Goal: Transaction & Acquisition: Obtain resource

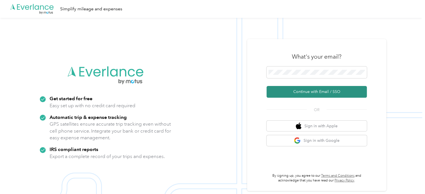
click at [319, 92] on button "Continue with Email / SSO" at bounding box center [316, 92] width 100 height 12
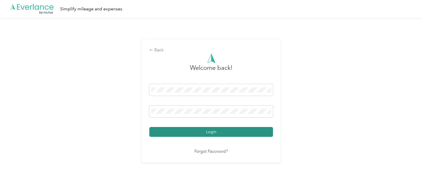
click at [180, 129] on button "Login" at bounding box center [211, 132] width 124 height 10
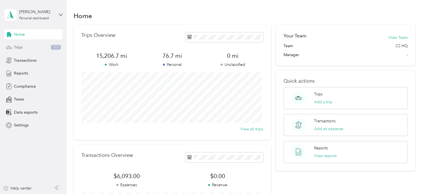
click at [29, 49] on div "Trips 315" at bounding box center [33, 47] width 58 height 10
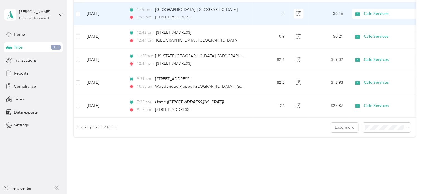
scroll to position [572, 0]
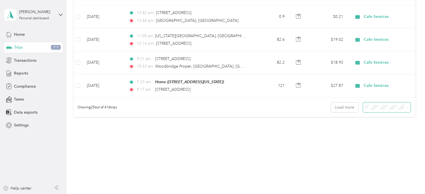
click at [376, 110] on span at bounding box center [387, 107] width 48 height 10
click at [381, 134] on span "100 per load" at bounding box center [376, 136] width 23 height 5
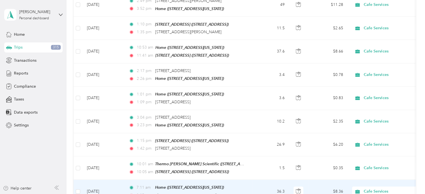
scroll to position [1212, 0]
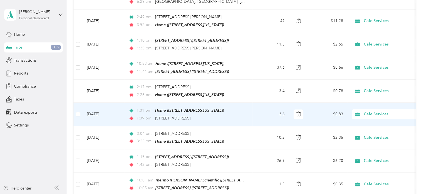
click at [80, 102] on td at bounding box center [78, 113] width 9 height 23
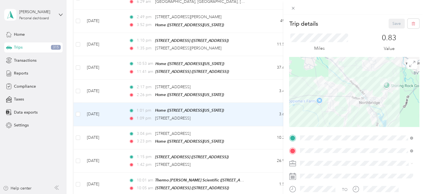
click at [78, 80] on div "Trip details Save This trip cannot be edited because it is either under review,…" at bounding box center [212, 97] width 425 height 194
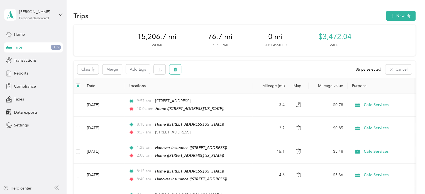
click at [176, 68] on icon "button" at bounding box center [175, 69] width 4 height 4
click at [218, 93] on button "Yes" at bounding box center [216, 92] width 11 height 9
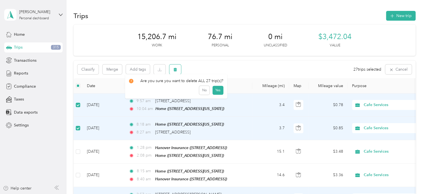
click at [177, 70] on icon "button" at bounding box center [175, 69] width 4 height 4
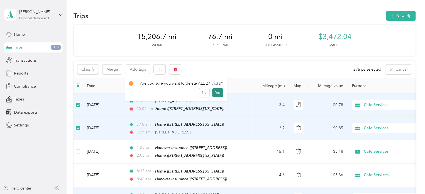
click at [213, 92] on button "Yes" at bounding box center [217, 92] width 11 height 9
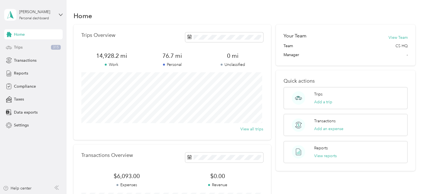
click at [36, 48] on div "Trips 315" at bounding box center [33, 47] width 58 height 10
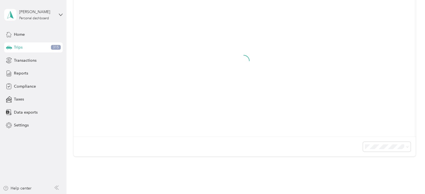
scroll to position [143, 0]
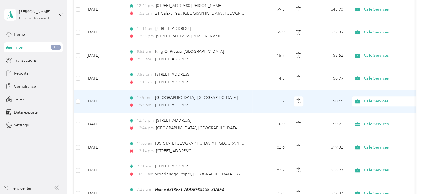
click at [376, 107] on td "Cafe Services" at bounding box center [387, 101] width 78 height 23
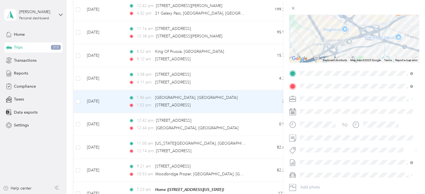
scroll to position [99, 0]
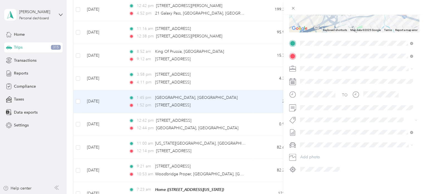
click at [243, 155] on div "Trip details Save This trip cannot be edited because it is either under review,…" at bounding box center [212, 97] width 425 height 194
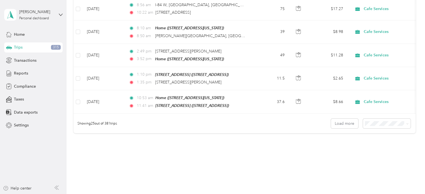
scroll to position [572, 0]
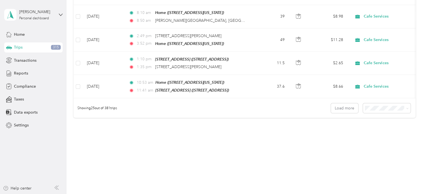
click at [375, 124] on span "50 per load" at bounding box center [375, 126] width 21 height 5
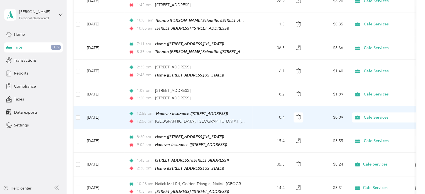
scroll to position [711, 0]
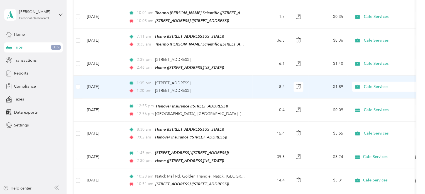
drag, startPoint x: 212, startPoint y: 82, endPoint x: 154, endPoint y: 83, distance: 58.2
click at [154, 87] on div "1:20 pm [STREET_ADDRESS]" at bounding box center [187, 90] width 117 height 6
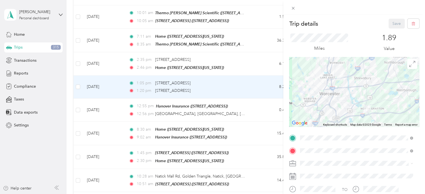
click at [77, 80] on div "Trip details Save This trip cannot be edited because it is either under review,…" at bounding box center [212, 97] width 425 height 194
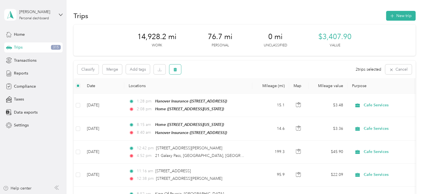
click at [174, 72] on button "button" at bounding box center [175, 69] width 12 height 10
click at [211, 91] on button "Yes" at bounding box center [216, 92] width 11 height 9
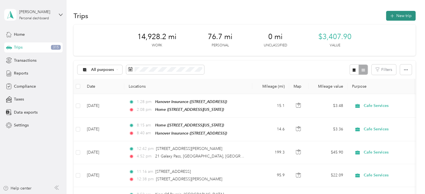
click at [391, 16] on icon "button" at bounding box center [392, 16] width 6 height 6
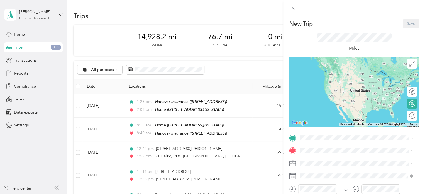
click at [320, 117] on span "[STREET_ADDRESS]" at bounding box center [327, 114] width 35 height 5
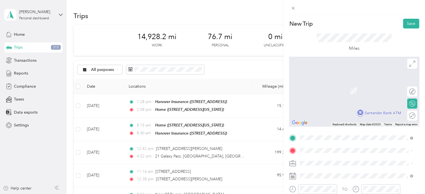
click at [319, 112] on span "[STREET_ADDRESS][US_STATE]" at bounding box center [338, 110] width 56 height 5
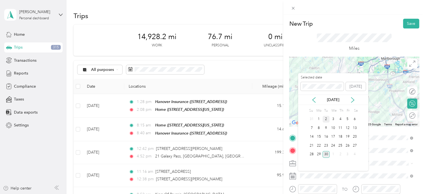
click at [326, 118] on div "2" at bounding box center [325, 119] width 7 height 7
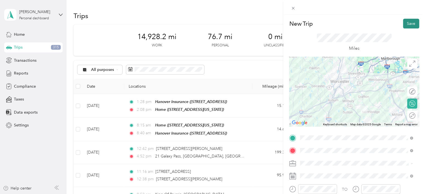
click at [408, 23] on button "Save" at bounding box center [411, 24] width 16 height 10
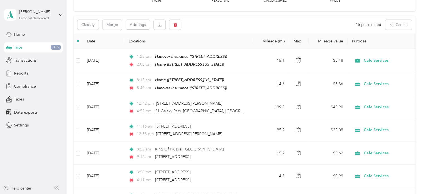
scroll to position [41, 0]
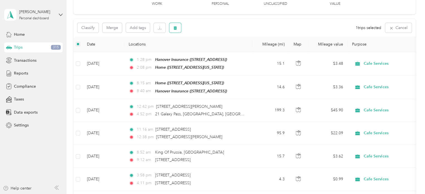
click at [179, 28] on button "button" at bounding box center [175, 28] width 12 height 10
click at [212, 49] on button "Yes" at bounding box center [216, 50] width 11 height 9
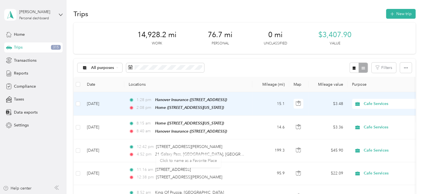
scroll to position [0, 0]
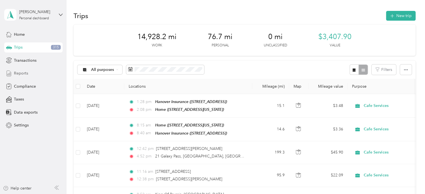
click at [23, 72] on span "Reports" at bounding box center [21, 73] width 14 height 6
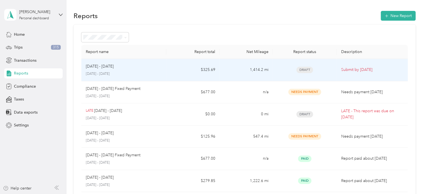
click at [152, 68] on div "[DATE] - [DATE]" at bounding box center [124, 66] width 76 height 6
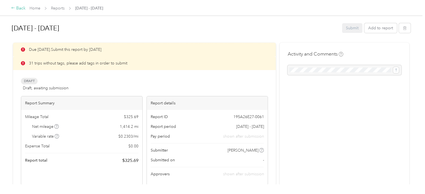
click at [22, 9] on div "Back" at bounding box center [18, 8] width 14 height 7
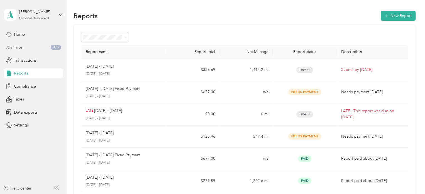
click at [31, 47] on div "Trips 315" at bounding box center [33, 47] width 58 height 10
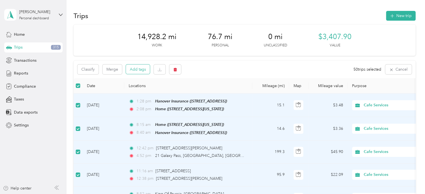
click at [133, 70] on button "Add tags" at bounding box center [138, 68] width 24 height 9
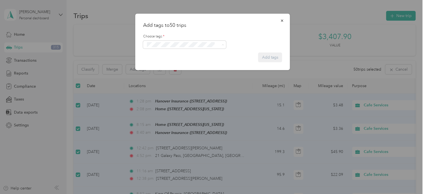
click at [165, 53] on div "Sales" at bounding box center [184, 54] width 75 height 7
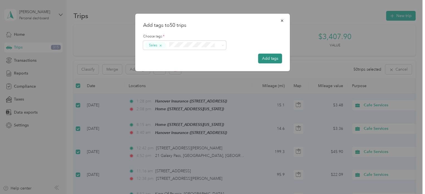
click at [272, 57] on button "Add tags" at bounding box center [270, 58] width 24 height 10
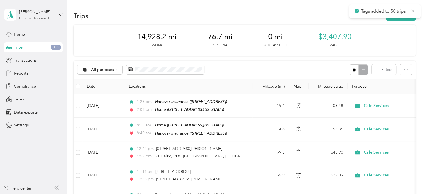
click at [413, 11] on icon at bounding box center [413, 10] width 3 height 3
click at [21, 70] on span "Reports" at bounding box center [21, 73] width 14 height 6
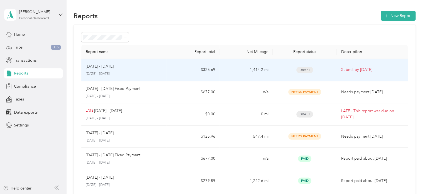
click at [268, 67] on td "1,414.2 mi" at bounding box center [245, 70] width 53 height 22
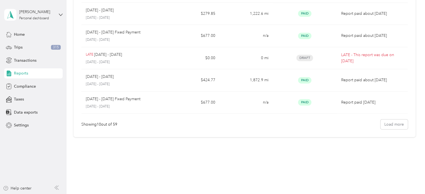
scroll to position [111, 0]
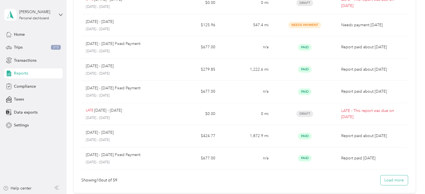
click at [388, 179] on button "Load more" at bounding box center [393, 180] width 27 height 10
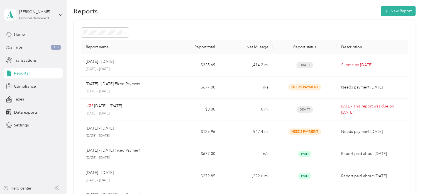
scroll to position [0, 0]
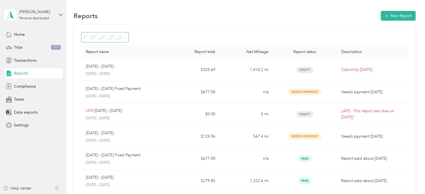
click at [109, 40] on span at bounding box center [105, 37] width 48 height 10
click at [126, 37] on icon at bounding box center [126, 37] width 2 height 1
click at [166, 36] on div at bounding box center [244, 37] width 326 height 10
click at [163, 20] on div "Reports New Report" at bounding box center [245, 16] width 342 height 12
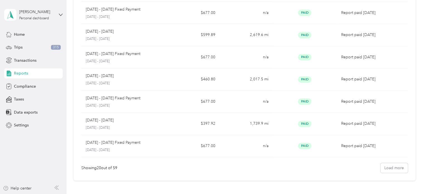
scroll to position [388, 0]
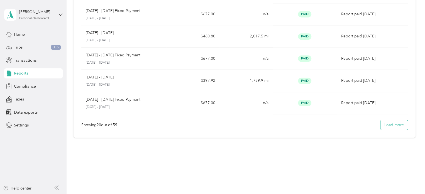
click at [390, 123] on button "Load more" at bounding box center [393, 125] width 27 height 10
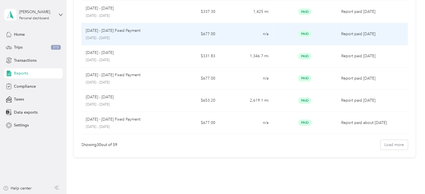
scroll to position [608, 0]
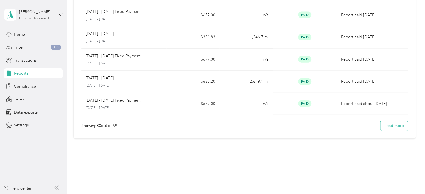
click at [383, 123] on button "Load more" at bounding box center [393, 126] width 27 height 10
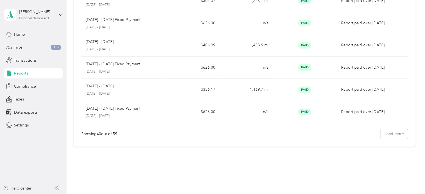
scroll to position [829, 0]
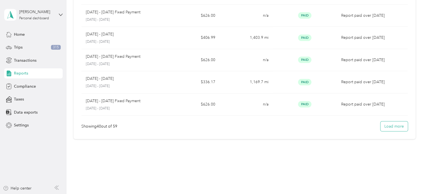
click at [386, 121] on button "Load more" at bounding box center [393, 126] width 27 height 10
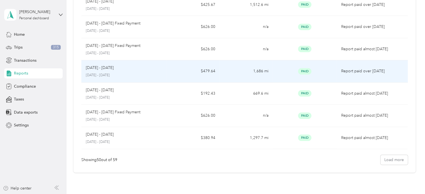
scroll to position [1050, 0]
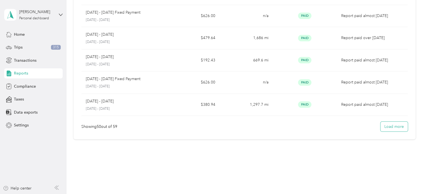
click at [394, 122] on button "Load more" at bounding box center [393, 126] width 27 height 10
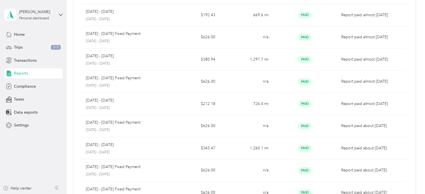
scroll to position [1249, 0]
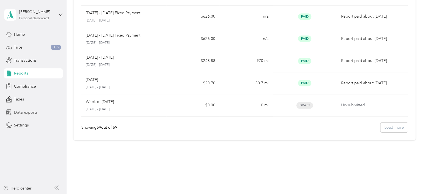
click at [24, 111] on span "Data exports" at bounding box center [26, 112] width 24 height 6
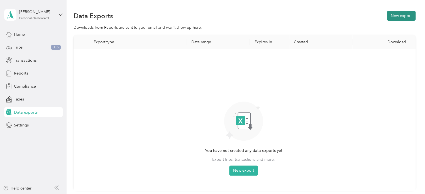
click at [398, 16] on button "New export" at bounding box center [401, 16] width 29 height 10
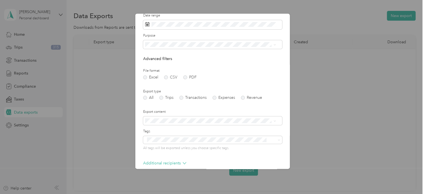
scroll to position [28, 0]
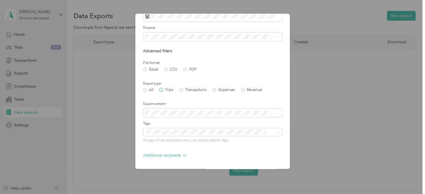
click at [161, 90] on label "Trips" at bounding box center [166, 90] width 14 height 4
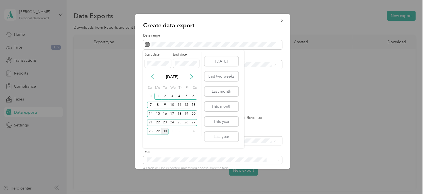
click at [152, 77] on icon at bounding box center [153, 77] width 6 height 6
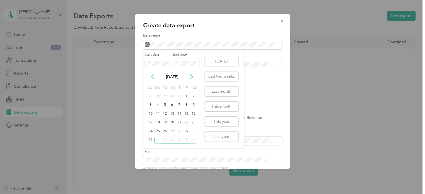
click at [152, 77] on icon at bounding box center [153, 77] width 6 height 6
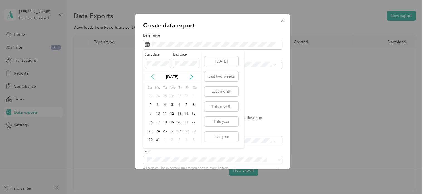
click at [152, 77] on icon at bounding box center [153, 77] width 6 height 6
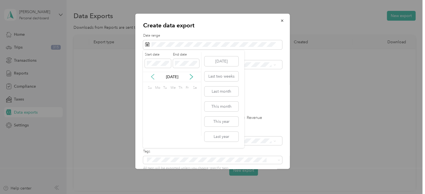
click at [152, 77] on icon at bounding box center [153, 77] width 6 height 6
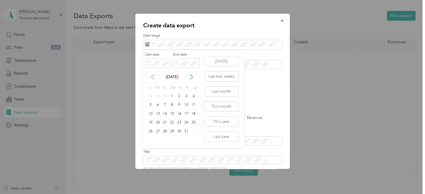
click at [152, 77] on icon at bounding box center [153, 77] width 6 height 6
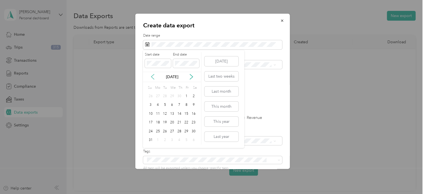
click at [152, 77] on icon at bounding box center [153, 77] width 6 height 6
click at [190, 77] on icon at bounding box center [192, 77] width 6 height 6
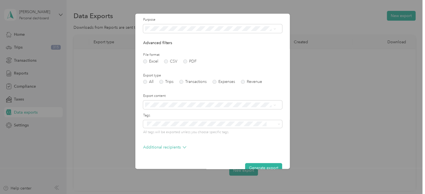
scroll to position [48, 0]
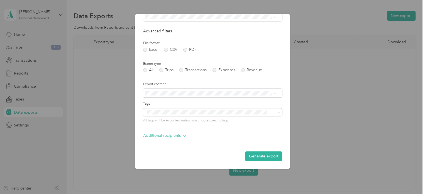
drag, startPoint x: 265, startPoint y: 153, endPoint x: 226, endPoint y: 147, distance: 39.0
click at [226, 147] on form "Date range Purpose Advanced filters File format Excel CSV PDF Export type All T…" at bounding box center [212, 73] width 139 height 175
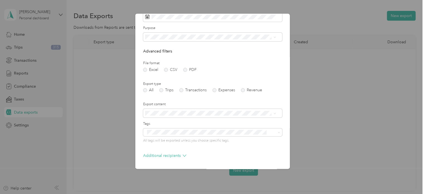
scroll to position [20, 0]
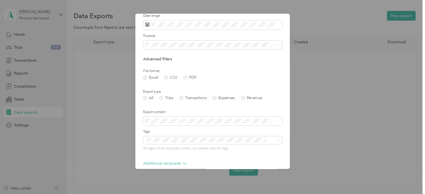
click at [209, 132] on ol "Summary only Summary and full trips list" at bounding box center [210, 132] width 135 height 19
click at [200, 131] on li "Summary only" at bounding box center [210, 129] width 135 height 10
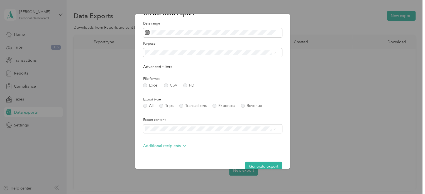
scroll to position [22, 0]
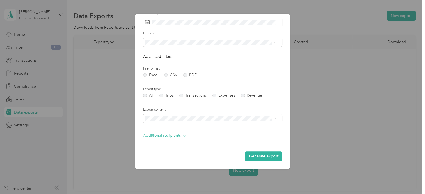
click at [162, 53] on li "All" at bounding box center [210, 52] width 135 height 10
click at [263, 153] on button "Generate export" at bounding box center [263, 156] width 37 height 10
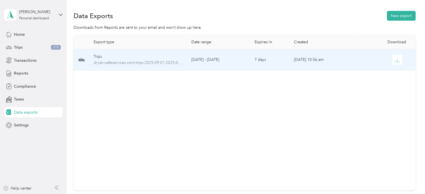
click at [283, 60] on td "7 days" at bounding box center [269, 59] width 39 height 21
click at [395, 61] on icon "button" at bounding box center [397, 59] width 5 height 5
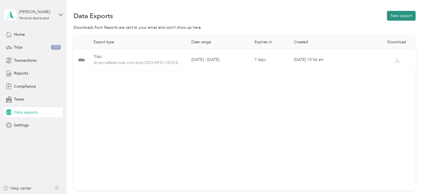
click at [397, 15] on button "New export" at bounding box center [401, 16] width 29 height 10
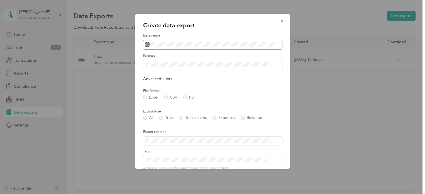
click at [175, 48] on span at bounding box center [212, 44] width 139 height 9
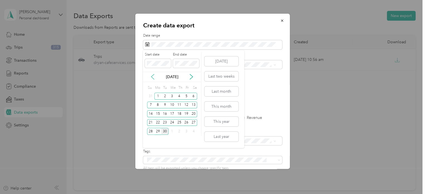
click at [153, 77] on icon at bounding box center [153, 77] width 6 height 6
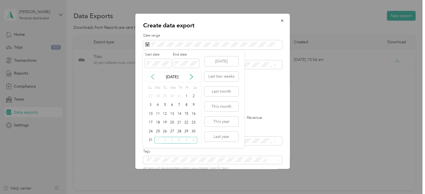
click at [153, 77] on icon at bounding box center [153, 77] width 6 height 6
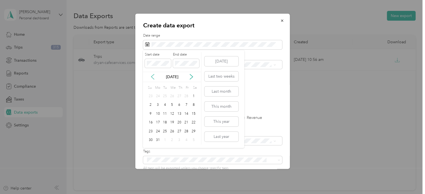
click at [153, 77] on icon at bounding box center [153, 77] width 6 height 6
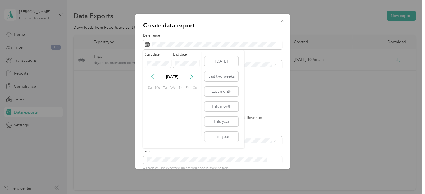
click at [153, 77] on icon at bounding box center [153, 77] width 6 height 6
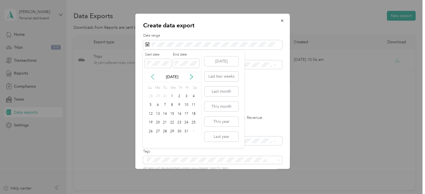
click at [153, 77] on icon at bounding box center [153, 77] width 6 height 6
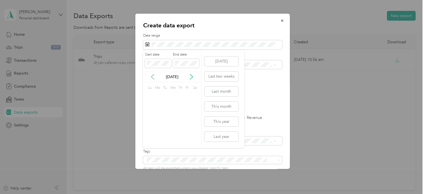
click at [153, 77] on icon at bounding box center [153, 77] width 6 height 6
click at [185, 95] on div "1" at bounding box center [186, 95] width 7 height 7
click at [175, 55] on label "End date" at bounding box center [186, 54] width 26 height 5
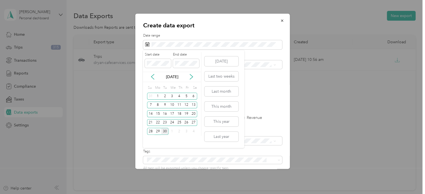
click at [165, 132] on div "30" at bounding box center [164, 131] width 7 height 7
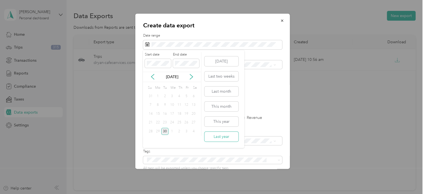
click at [222, 136] on button "Last year" at bounding box center [221, 136] width 34 height 10
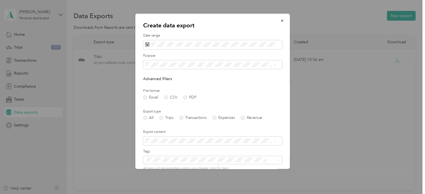
click at [280, 100] on div "Create data export Date range Purpose Advanced filters File format Excel CSV PD…" at bounding box center [212, 91] width 155 height 155
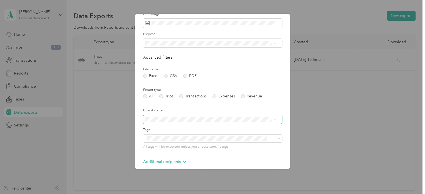
scroll to position [28, 0]
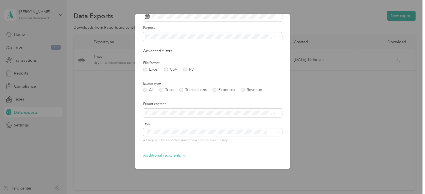
click at [213, 125] on ol "Summary only Summary and full list" at bounding box center [210, 125] width 135 height 19
click at [211, 122] on div "Summary only" at bounding box center [210, 123] width 127 height 6
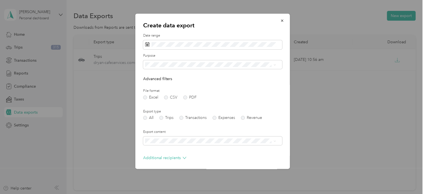
scroll to position [22, 0]
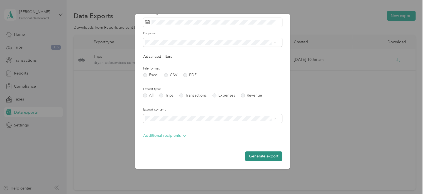
click at [262, 155] on button "Generate export" at bounding box center [263, 156] width 37 height 10
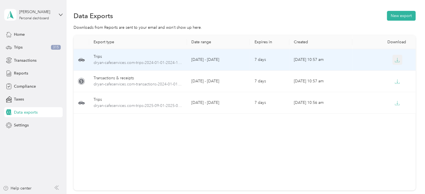
click at [397, 61] on icon "button" at bounding box center [397, 59] width 5 height 5
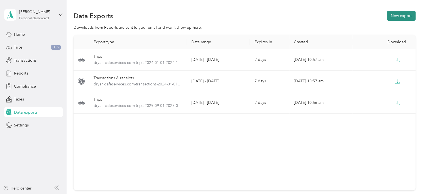
click at [393, 16] on button "New export" at bounding box center [401, 16] width 29 height 10
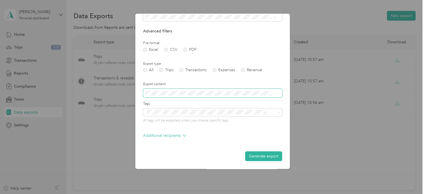
scroll to position [0, 0]
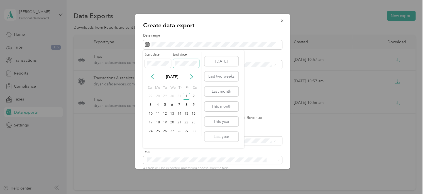
click at [180, 60] on span at bounding box center [186, 63] width 26 height 9
click at [146, 66] on span at bounding box center [158, 63] width 26 height 9
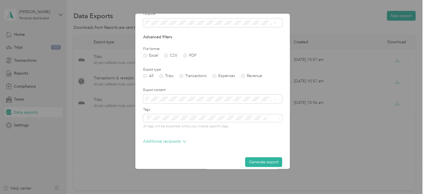
scroll to position [48, 0]
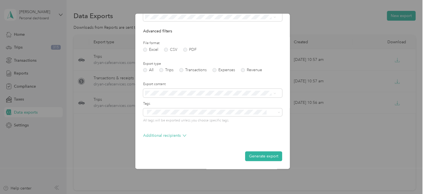
drag, startPoint x: 262, startPoint y: 152, endPoint x: 205, endPoint y: 129, distance: 61.3
click at [205, 130] on form "Date range Purpose Advanced filters File format Excel CSV PDF Export type All T…" at bounding box center [212, 73] width 139 height 175
click at [189, 101] on div "Summary only" at bounding box center [210, 100] width 127 height 6
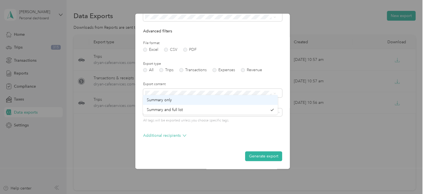
scroll to position [22, 0]
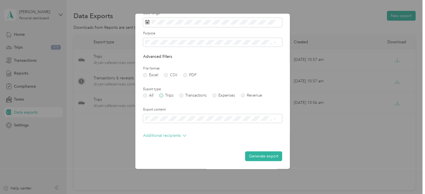
click at [163, 95] on label "Trips" at bounding box center [166, 95] width 14 height 4
click at [266, 155] on button "Generate export" at bounding box center [263, 156] width 37 height 10
